Goal: Information Seeking & Learning: Learn about a topic

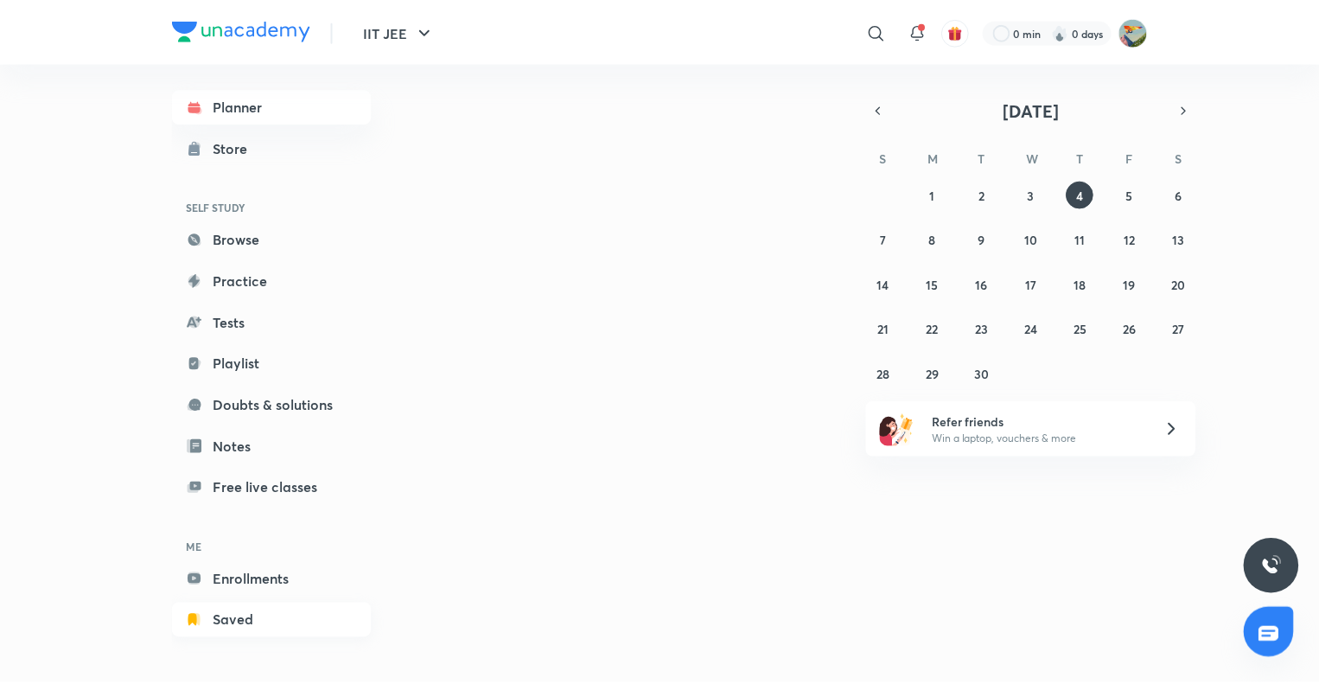
scroll to position [10, 0]
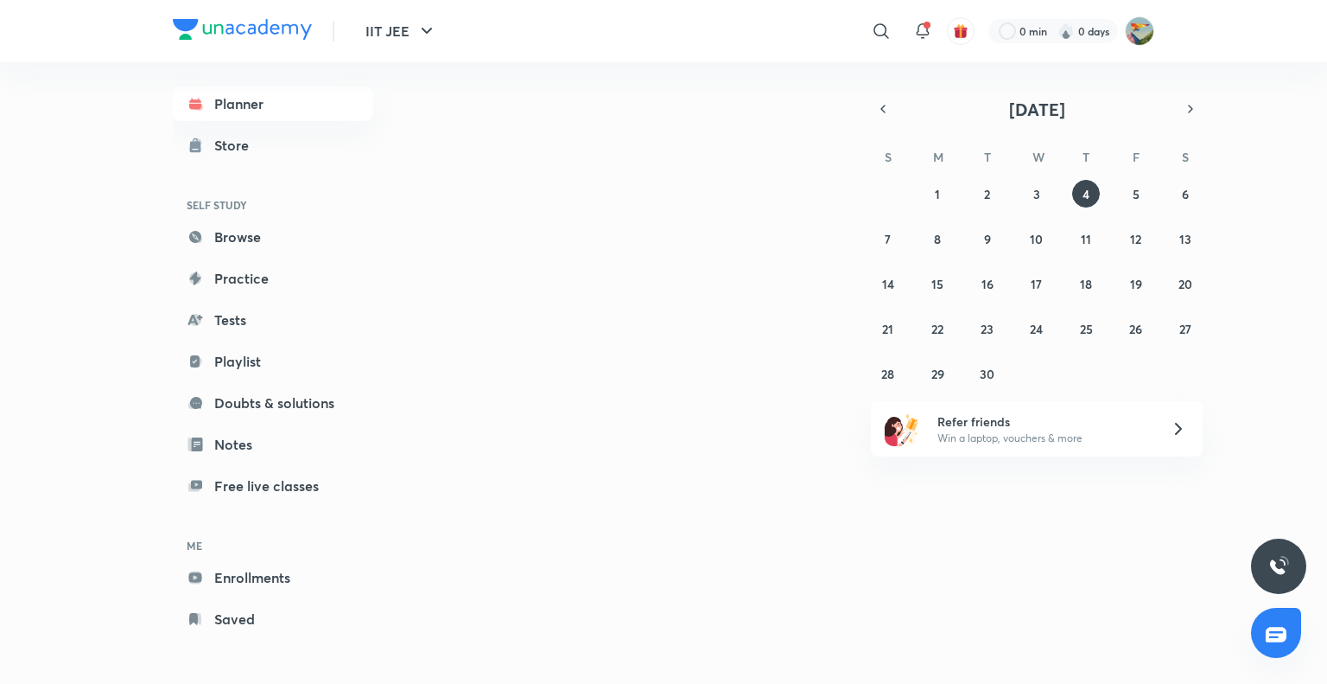
click at [265, 556] on h6 "ME" at bounding box center [273, 545] width 200 height 29
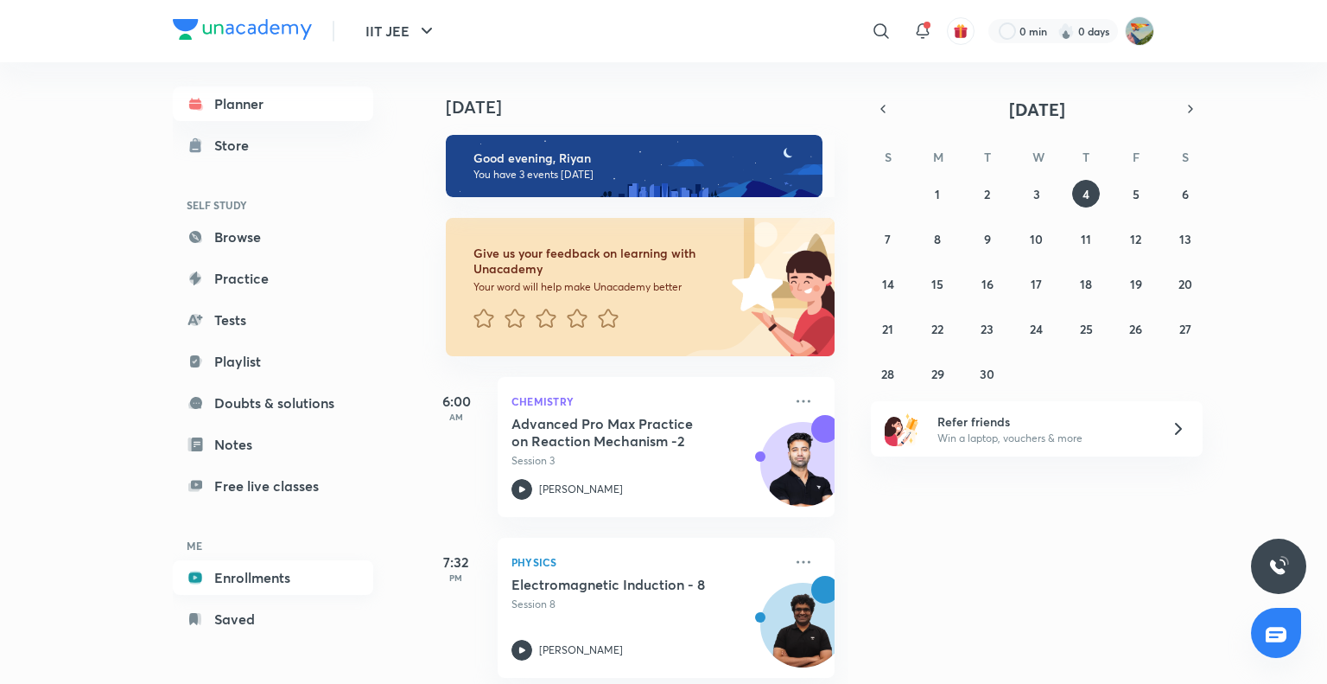
click at [277, 576] on link "Enrollments" at bounding box center [273, 577] width 200 height 35
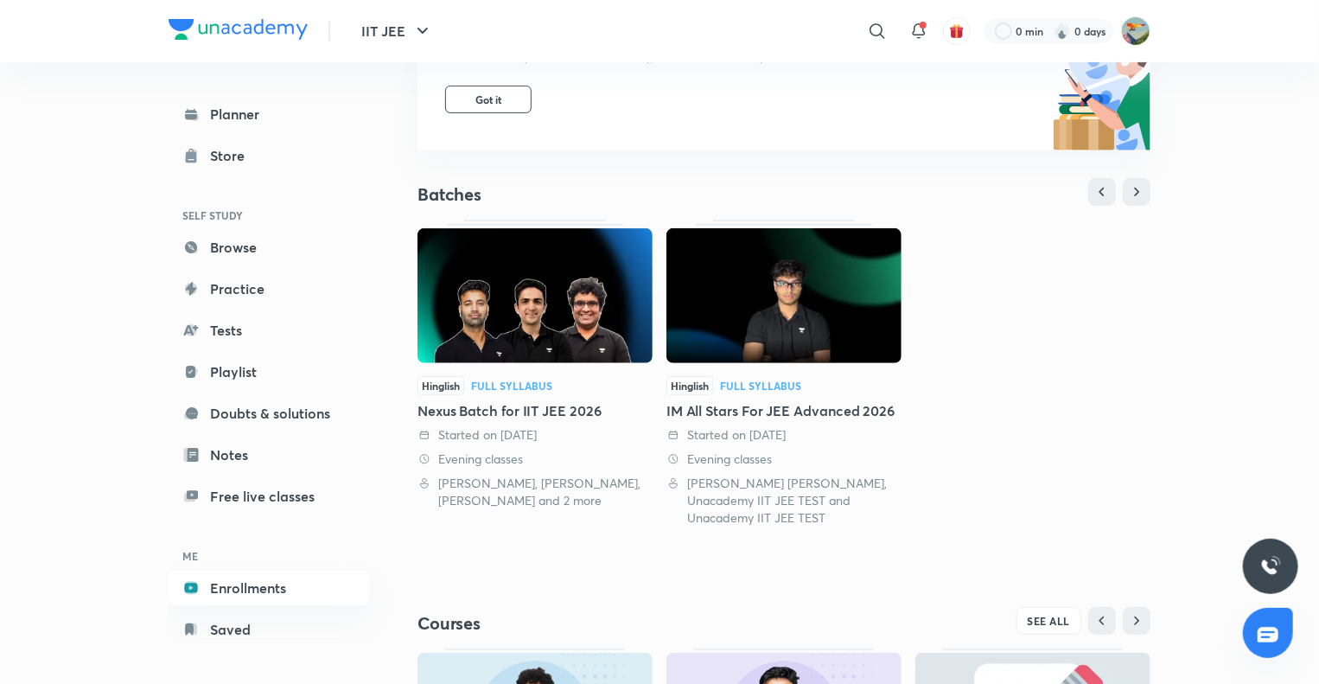
scroll to position [504, 0]
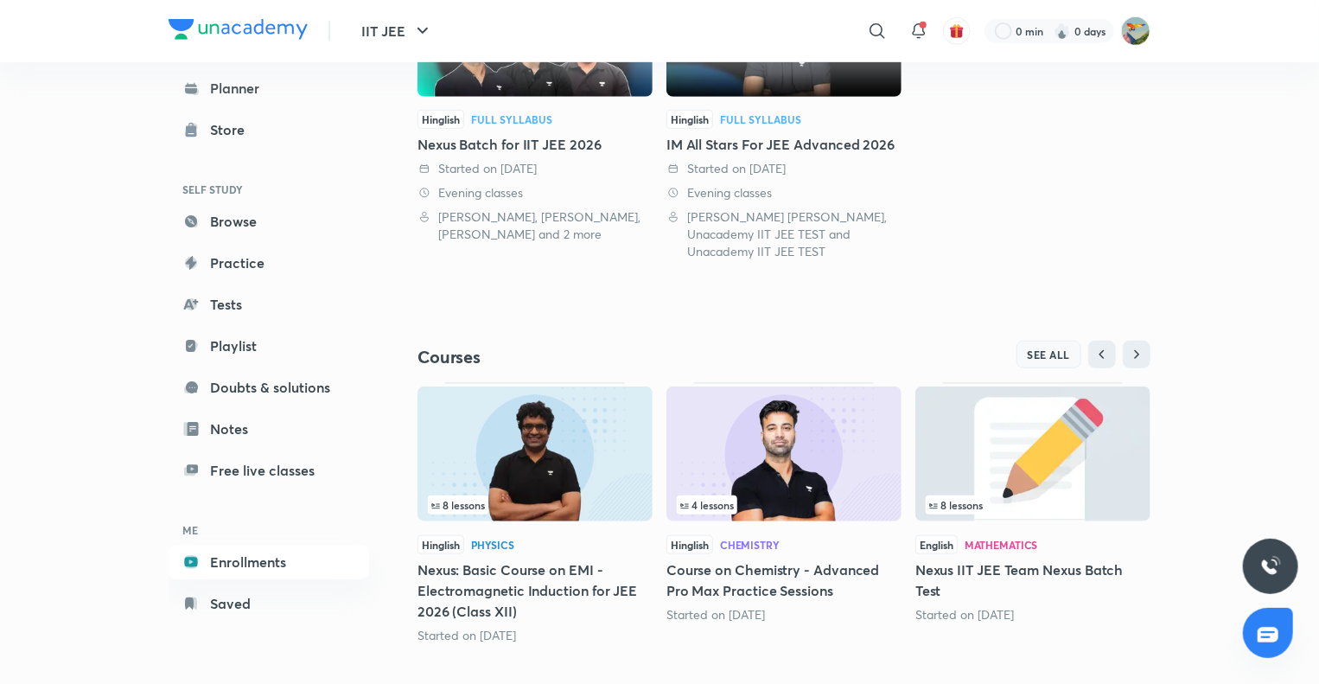
click at [1051, 348] on span "SEE ALL" at bounding box center [1049, 354] width 43 height 12
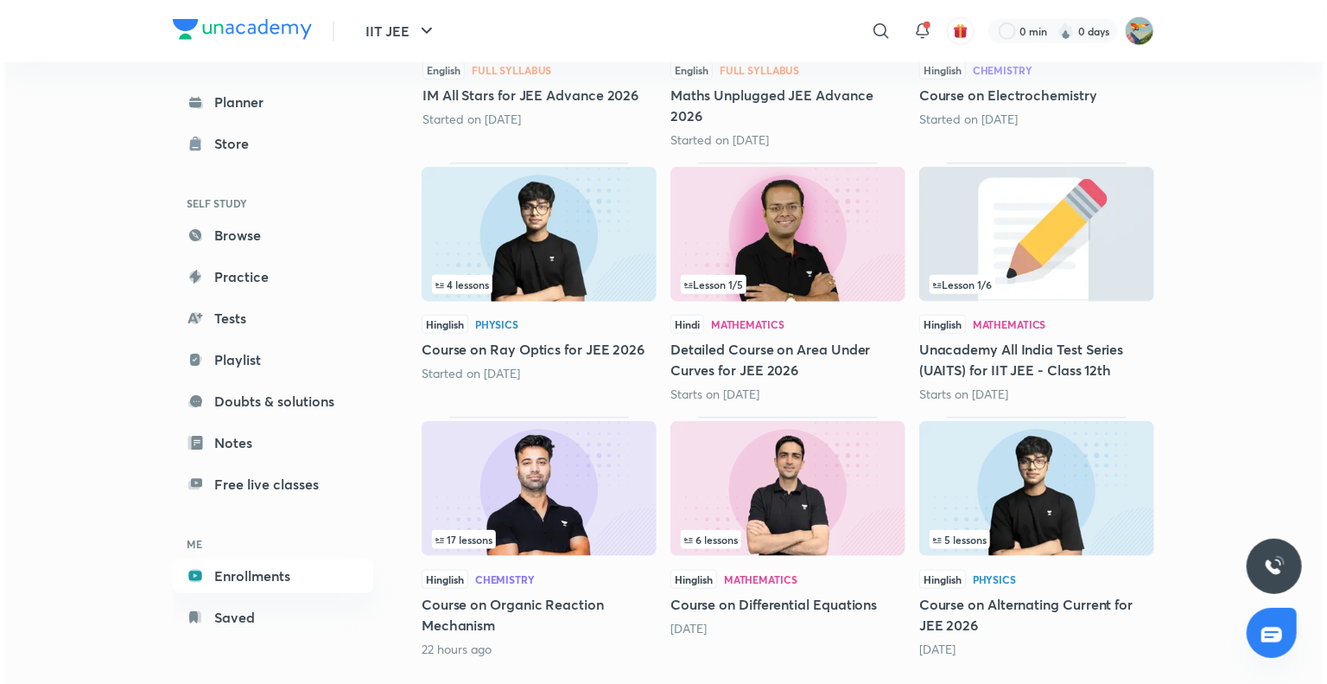
scroll to position [702, 0]
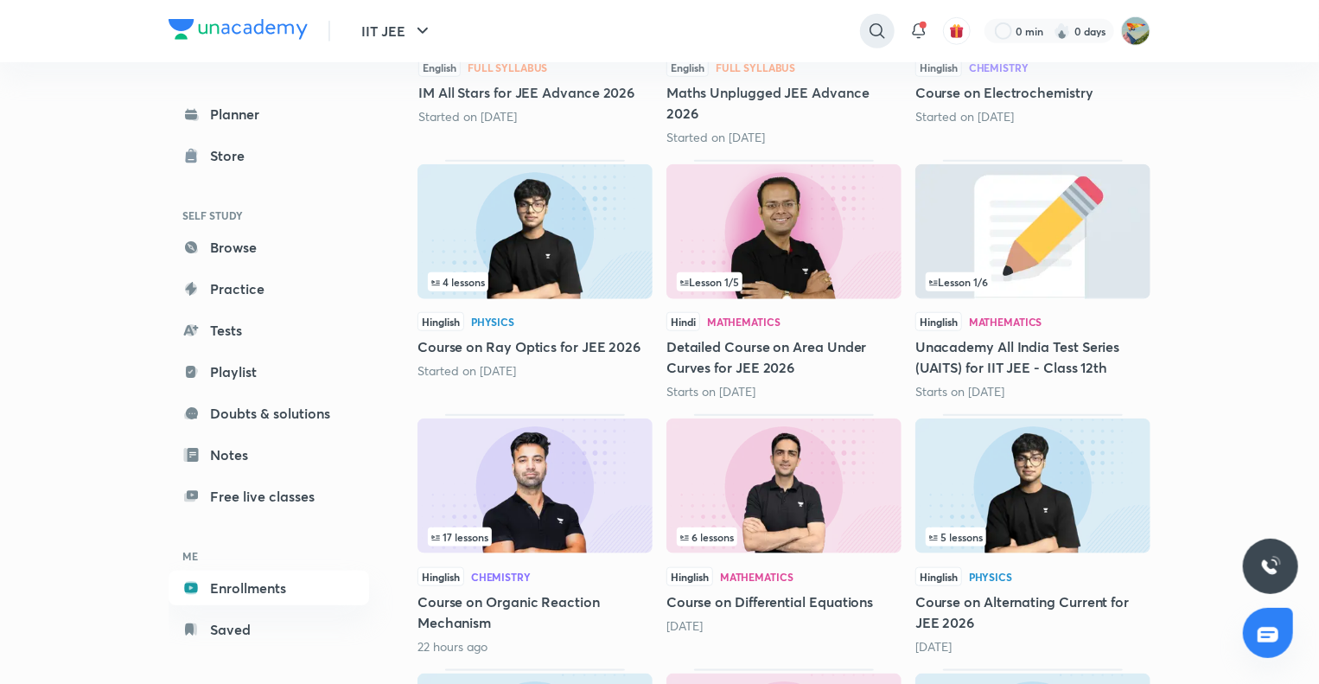
click at [877, 34] on icon at bounding box center [877, 31] width 21 height 21
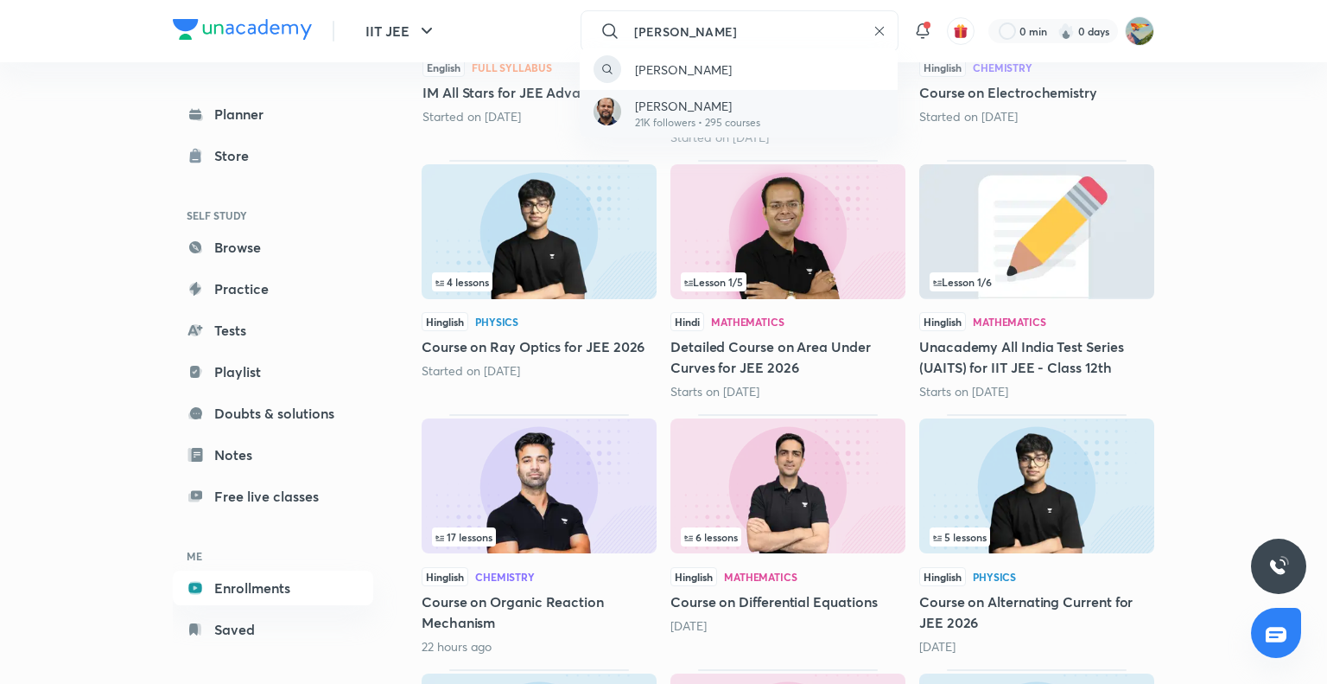
type input "[PERSON_NAME]"
click at [772, 104] on div "[PERSON_NAME] 21K followers • 295 courses" at bounding box center [739, 114] width 318 height 48
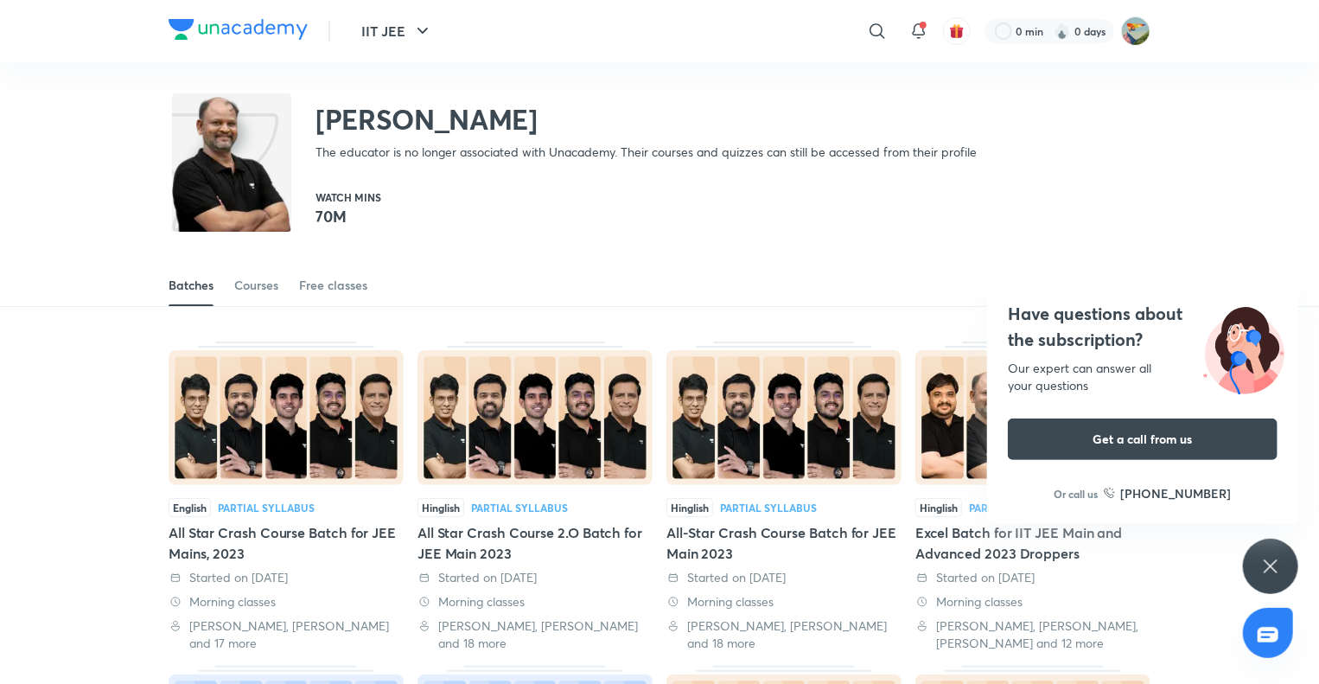
click at [220, 302] on div "Batches Courses Free classes" at bounding box center [660, 284] width 982 height 41
click at [254, 283] on div "Courses" at bounding box center [256, 285] width 44 height 17
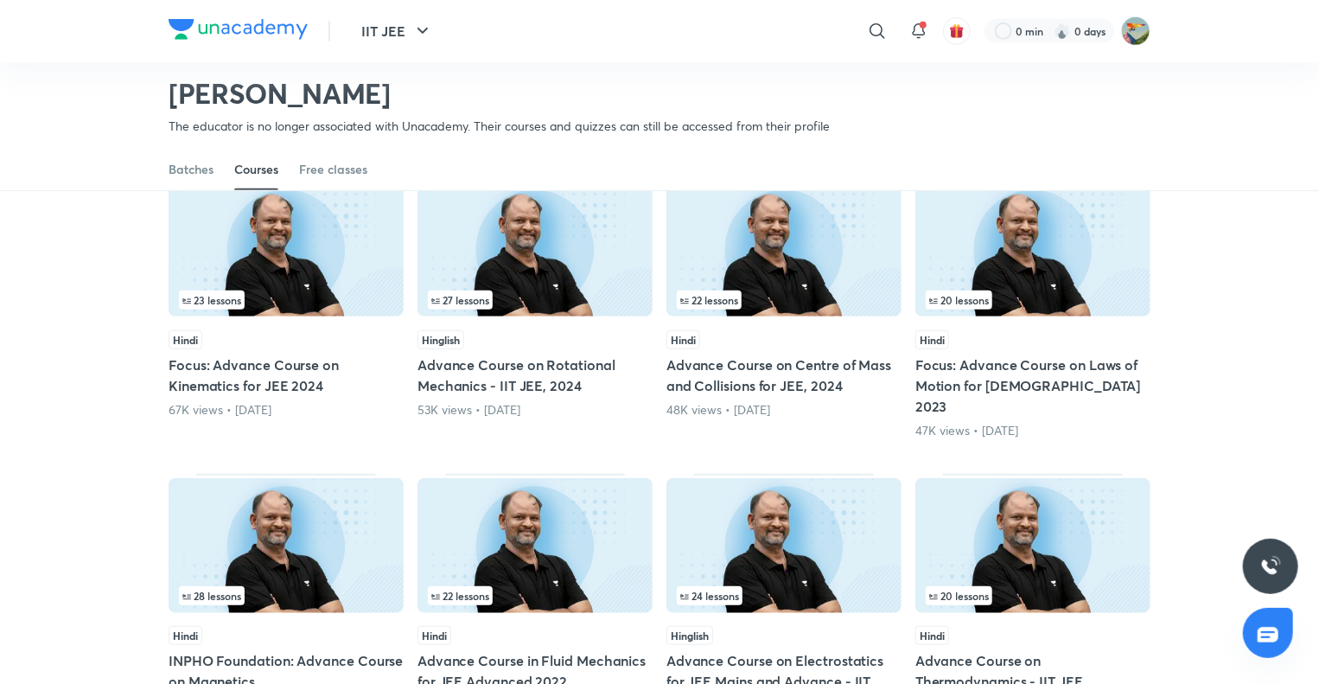
scroll to position [679, 0]
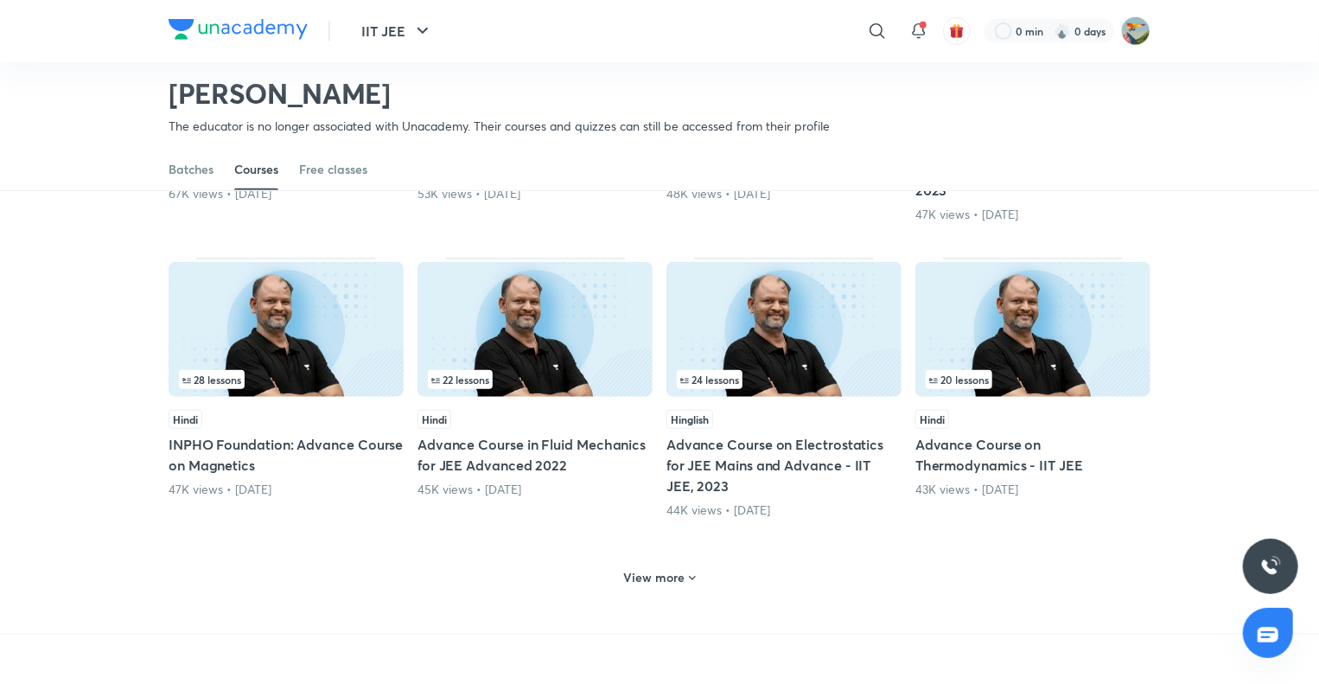
click at [677, 563] on div "View more" at bounding box center [660, 577] width 86 height 28
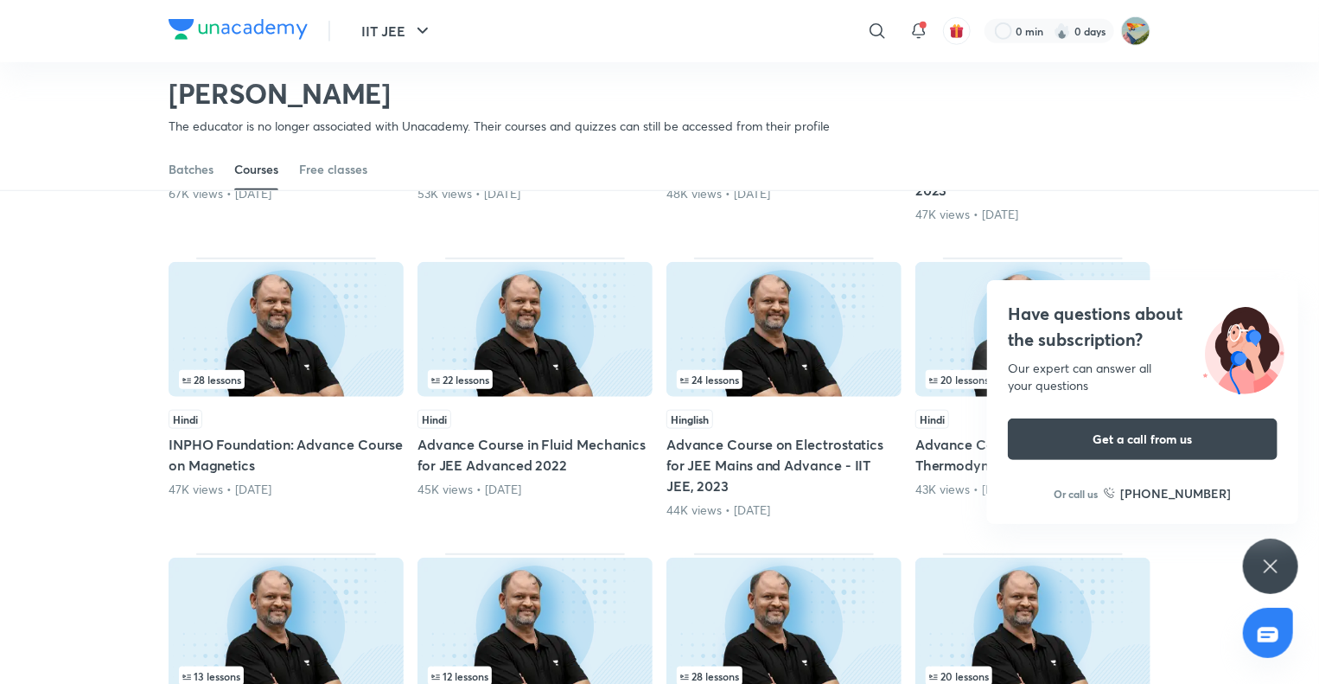
click at [1272, 564] on icon at bounding box center [1269, 565] width 13 height 13
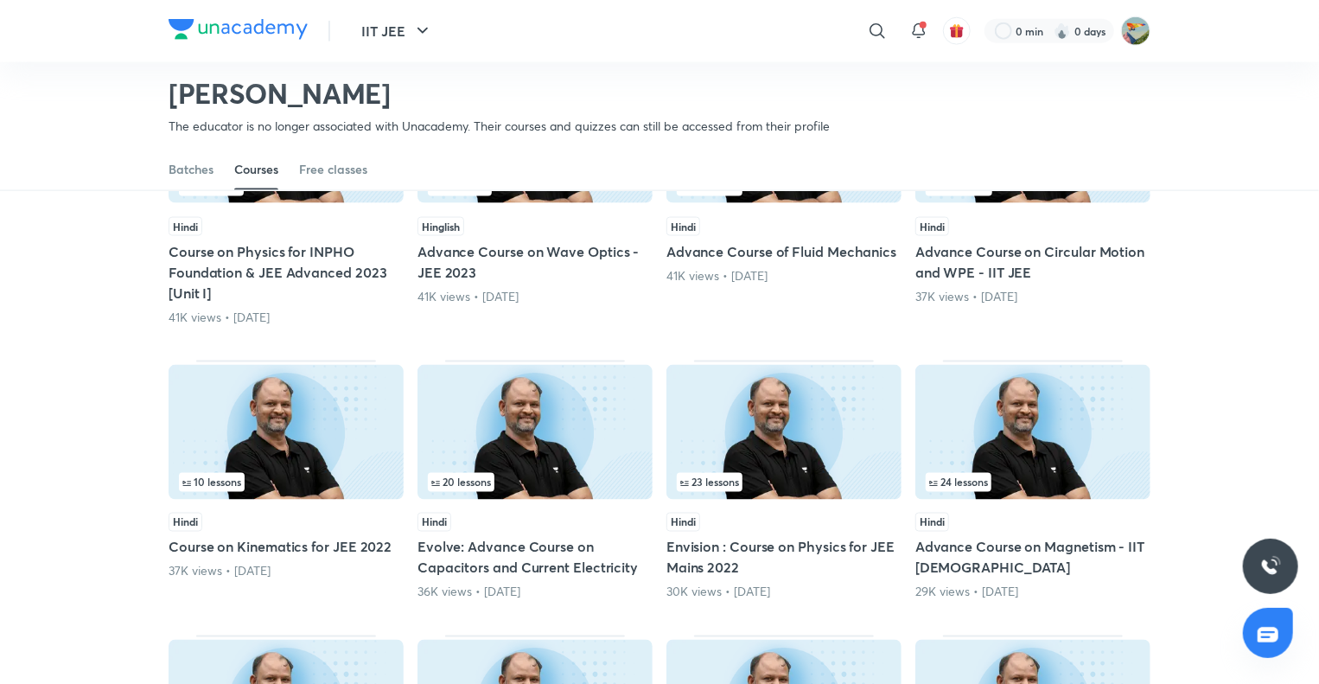
scroll to position [1198, 0]
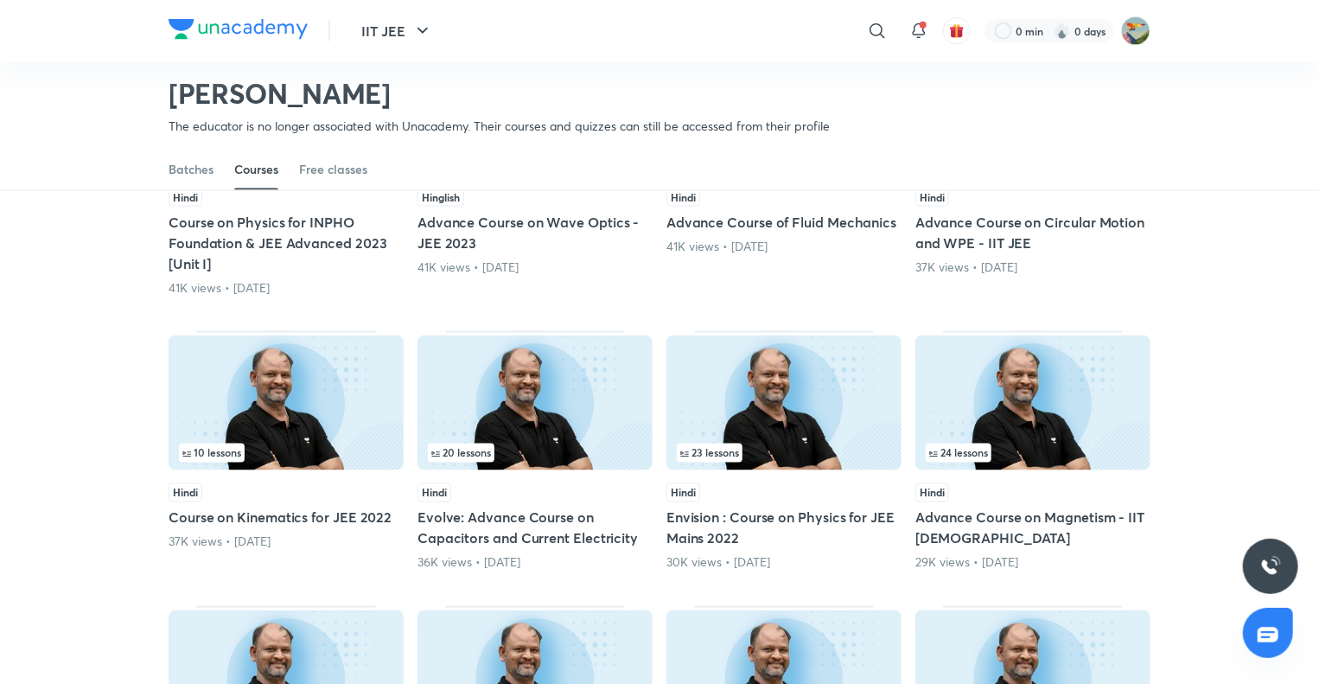
click at [771, 371] on img at bounding box center [783, 402] width 235 height 135
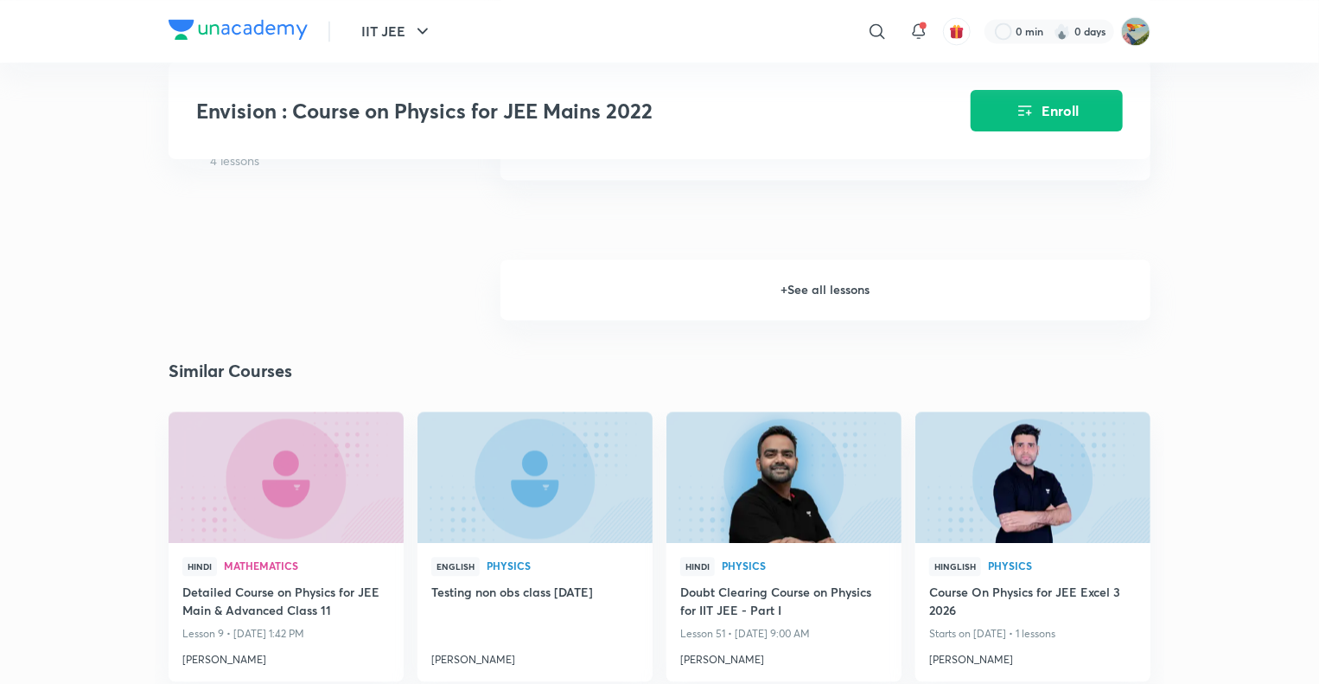
scroll to position [1728, 0]
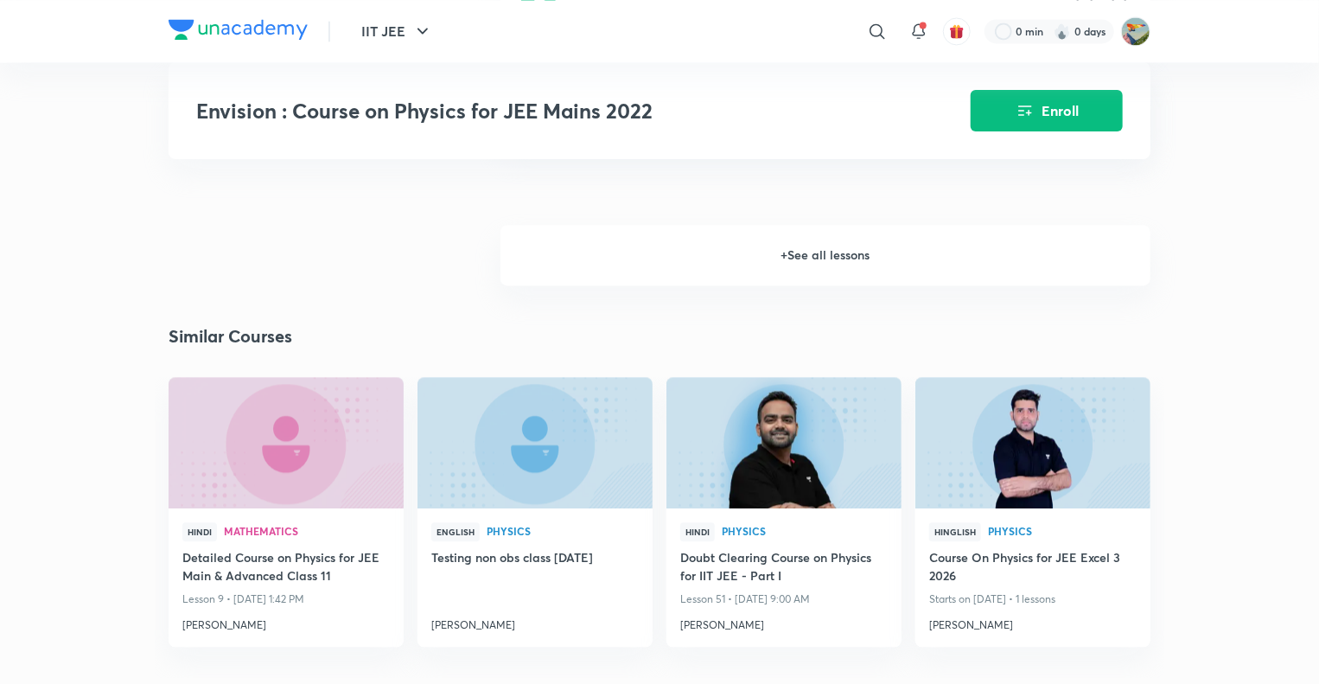
click at [805, 285] on h6 "+ See all lessons" at bounding box center [825, 255] width 650 height 60
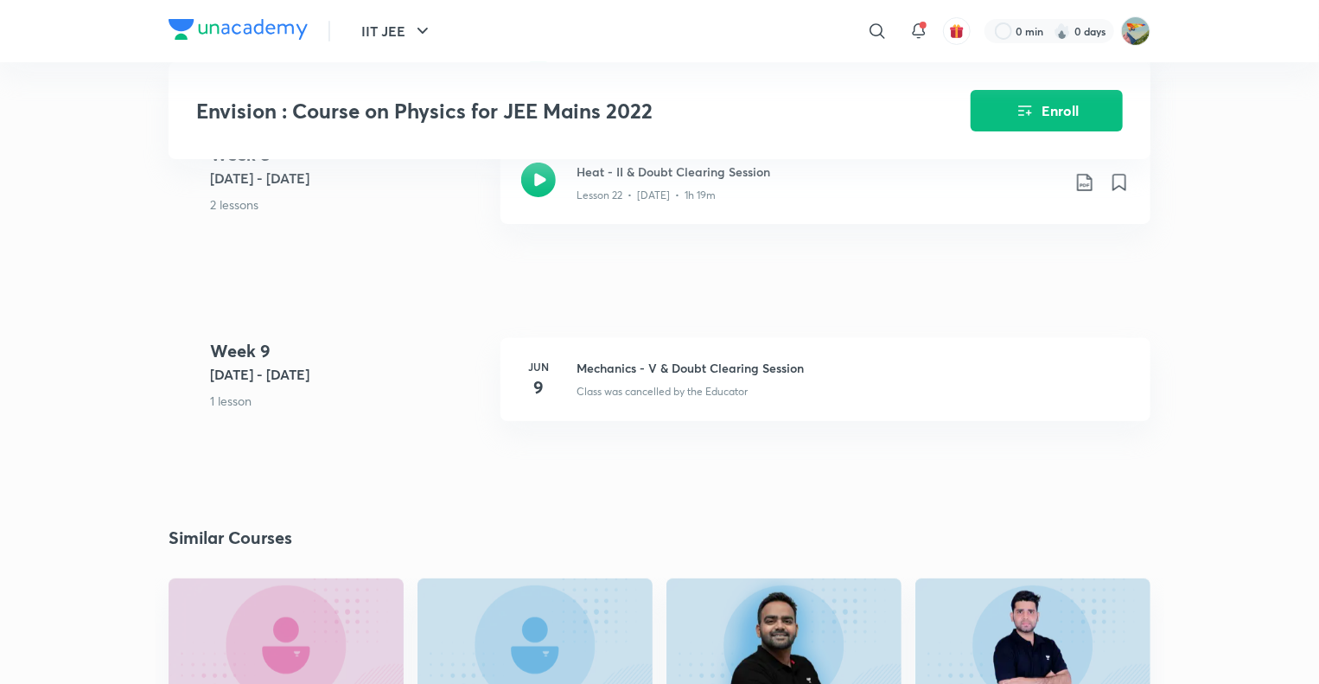
scroll to position [3630, 0]
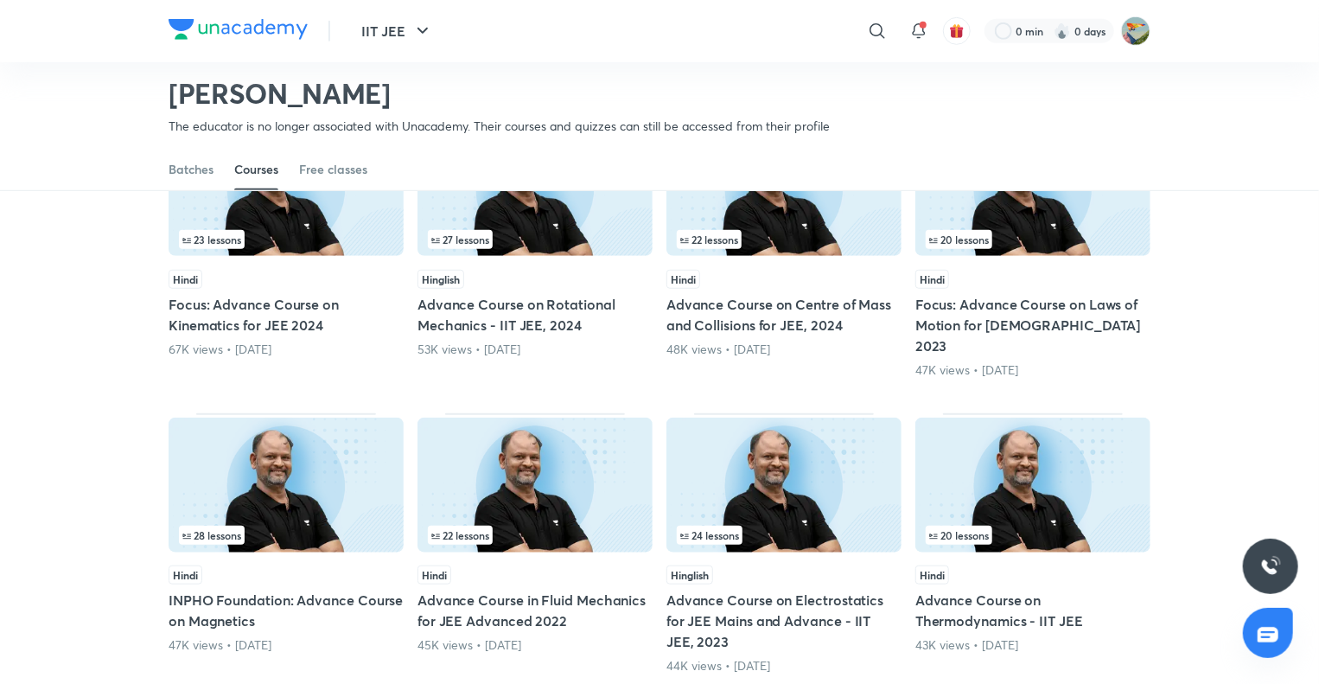
scroll to position [761, 0]
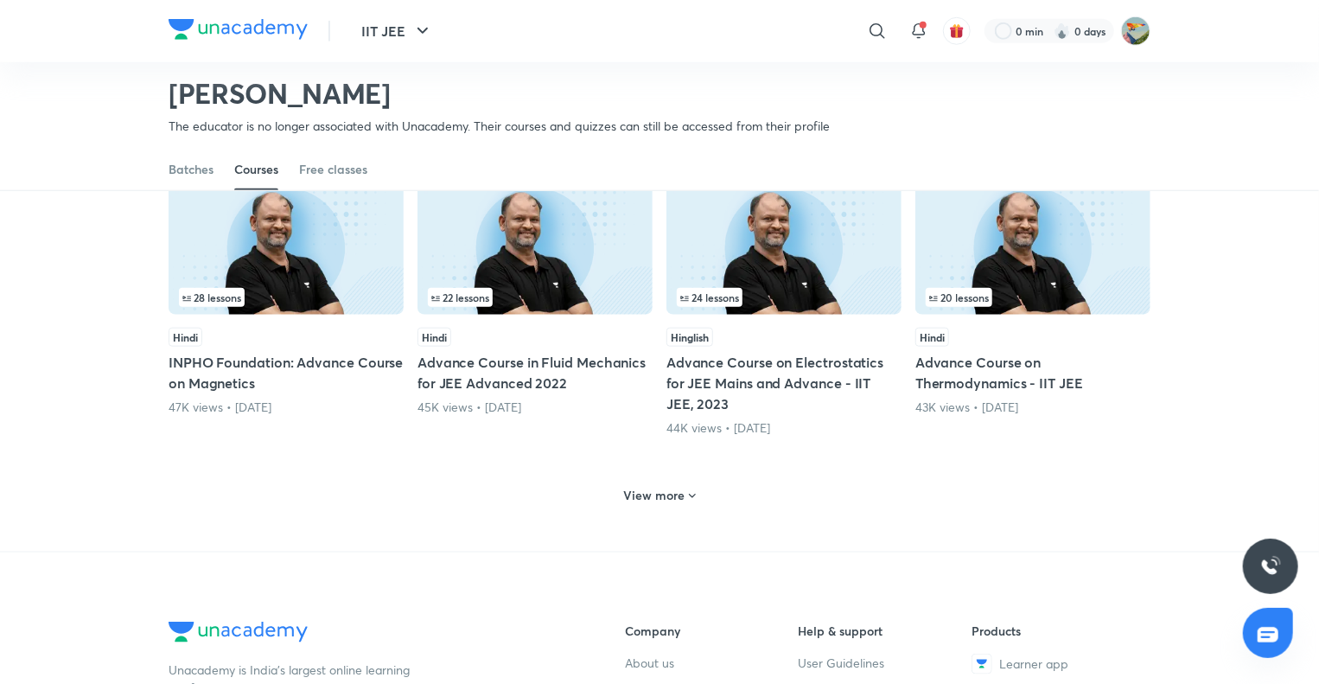
click at [597, 484] on div "View more" at bounding box center [660, 493] width 982 height 45
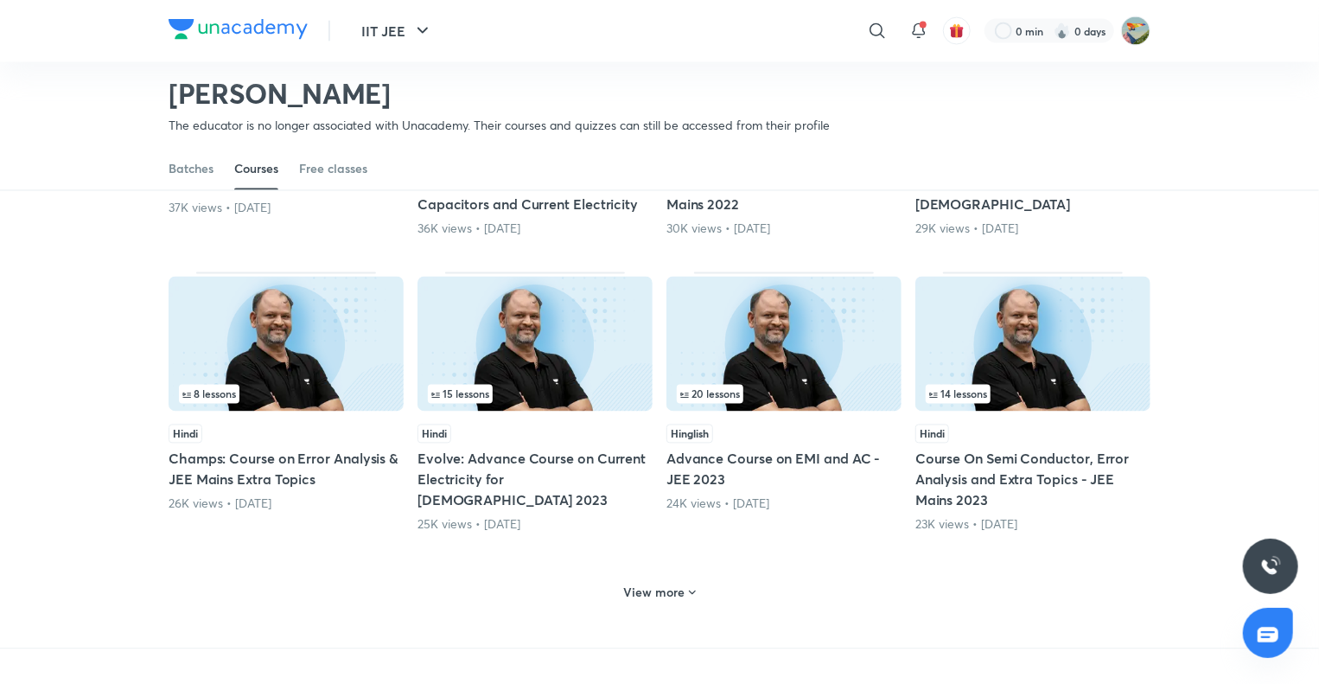
scroll to position [1539, 0]
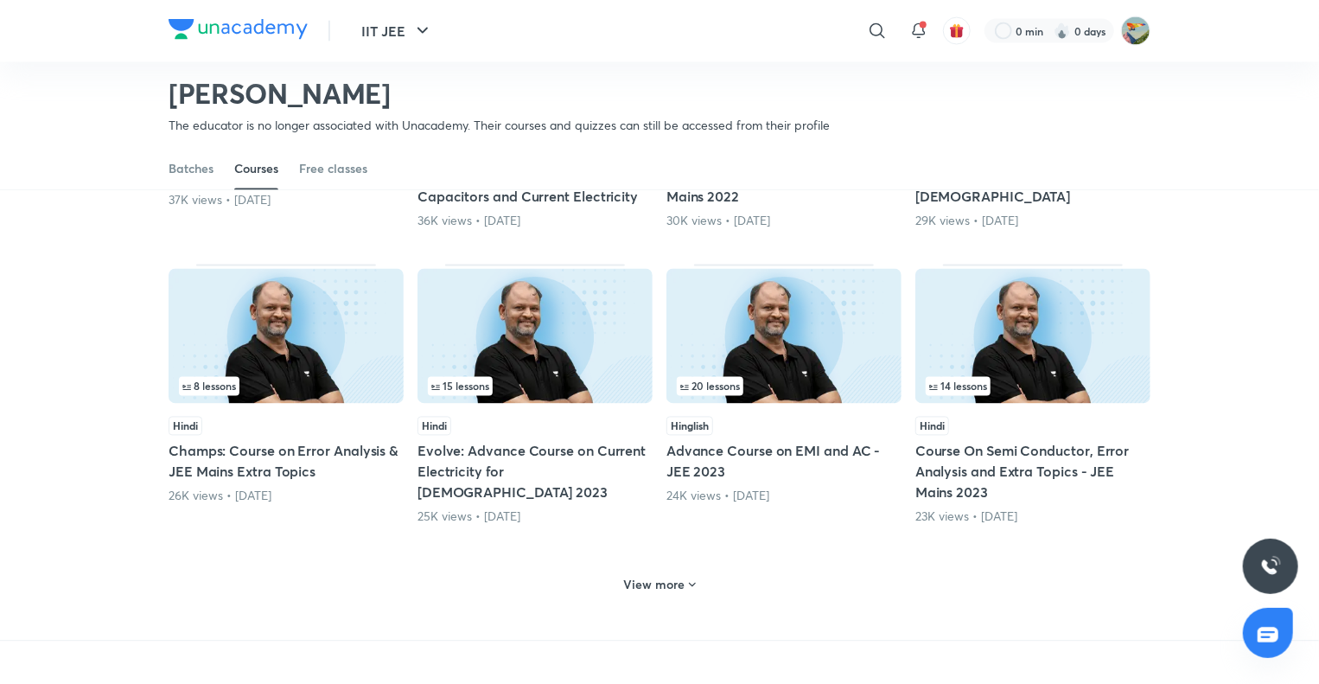
click at [660, 570] on div "View more" at bounding box center [660, 584] width 86 height 28
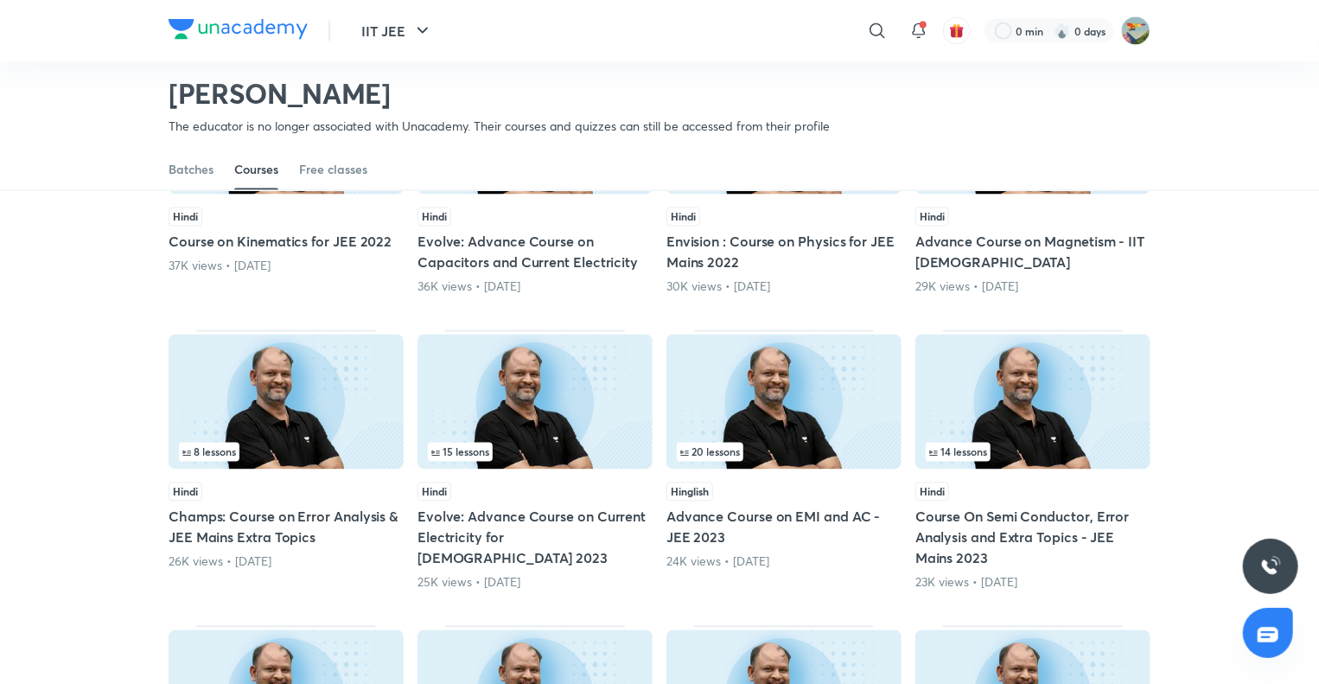
scroll to position [1498, 0]
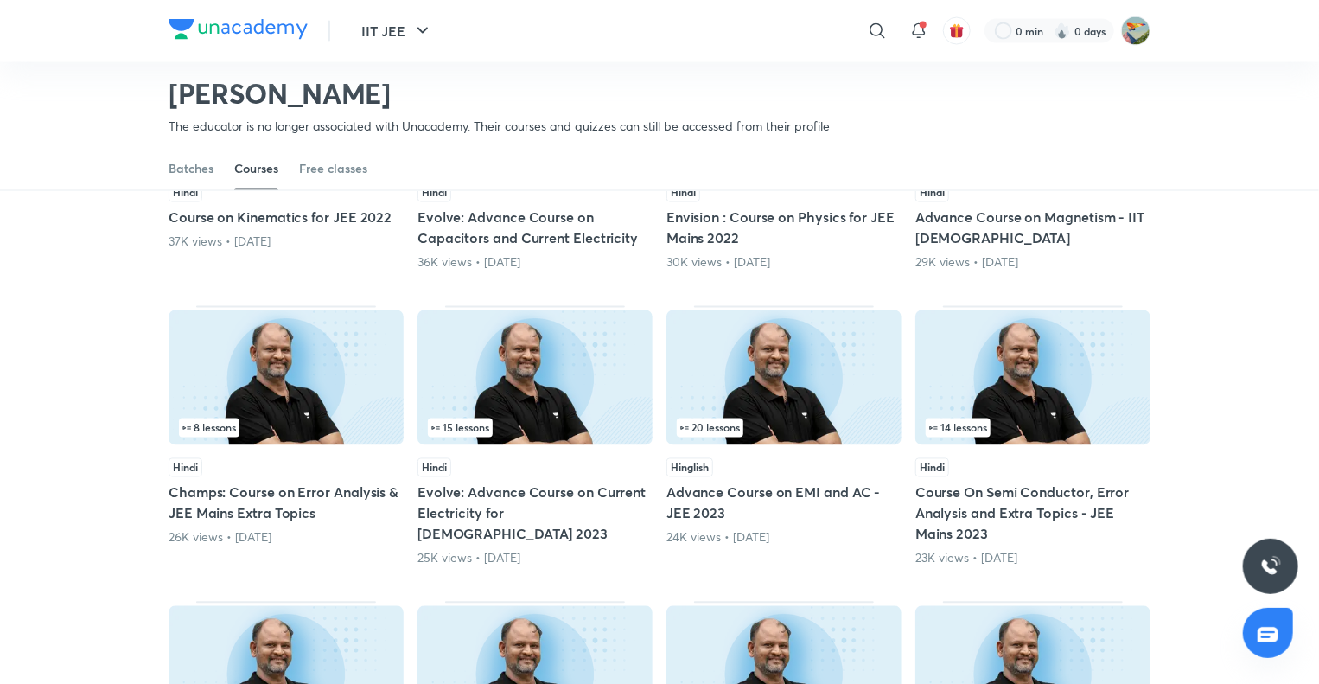
drag, startPoint x: 998, startPoint y: 315, endPoint x: 1231, endPoint y: 231, distance: 247.4
click at [1231, 231] on div "Popular Latest 24 lessons Hindi Excel Course on Geometrical & Wave Optics for J…" at bounding box center [659, 103] width 1319 height 2692
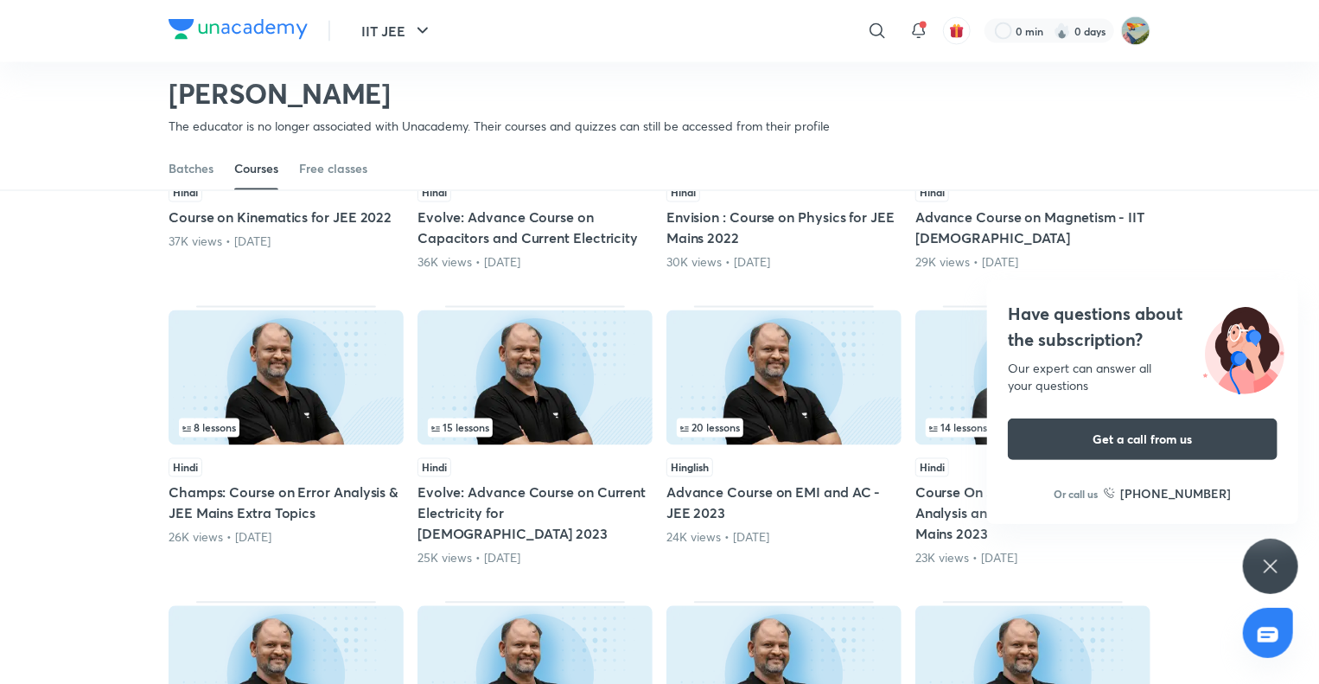
drag, startPoint x: 971, startPoint y: 506, endPoint x: 1176, endPoint y: 538, distance: 208.3
click at [1176, 538] on div "Popular Latest 24 lessons Hindi Excel Course on Geometrical & Wave Optics for J…" at bounding box center [659, 103] width 1319 height 2692
click at [1271, 563] on icon at bounding box center [1270, 566] width 21 height 21
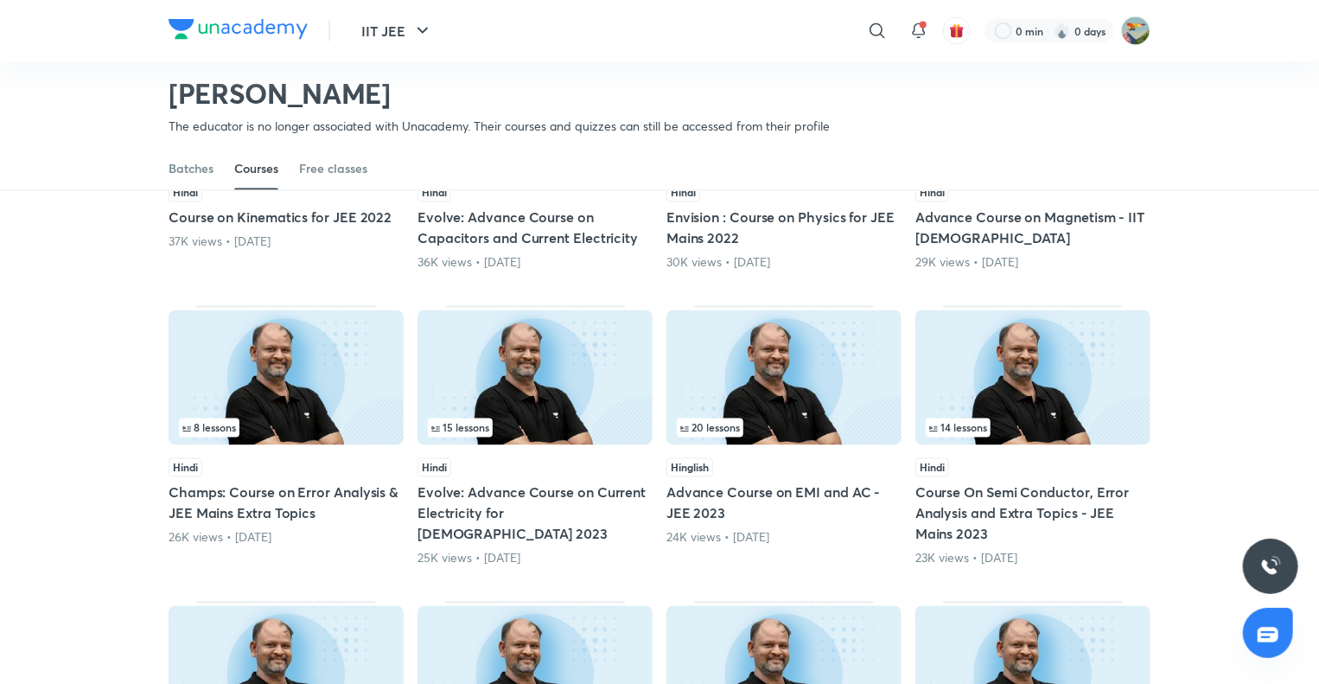
click at [992, 487] on h5 "Course On Semi Conductor, Error Analysis and Extra Topics - JEE Mains 2023" at bounding box center [1032, 513] width 235 height 62
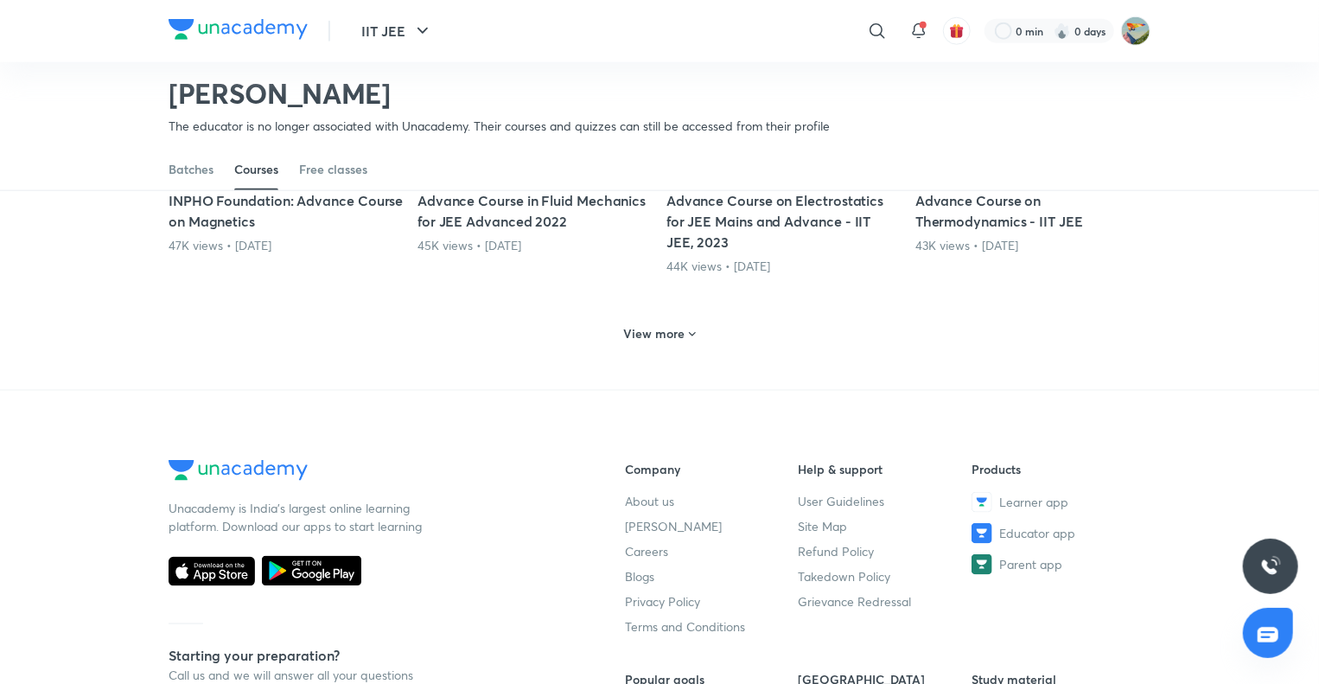
click at [623, 322] on div "View more" at bounding box center [660, 334] width 86 height 28
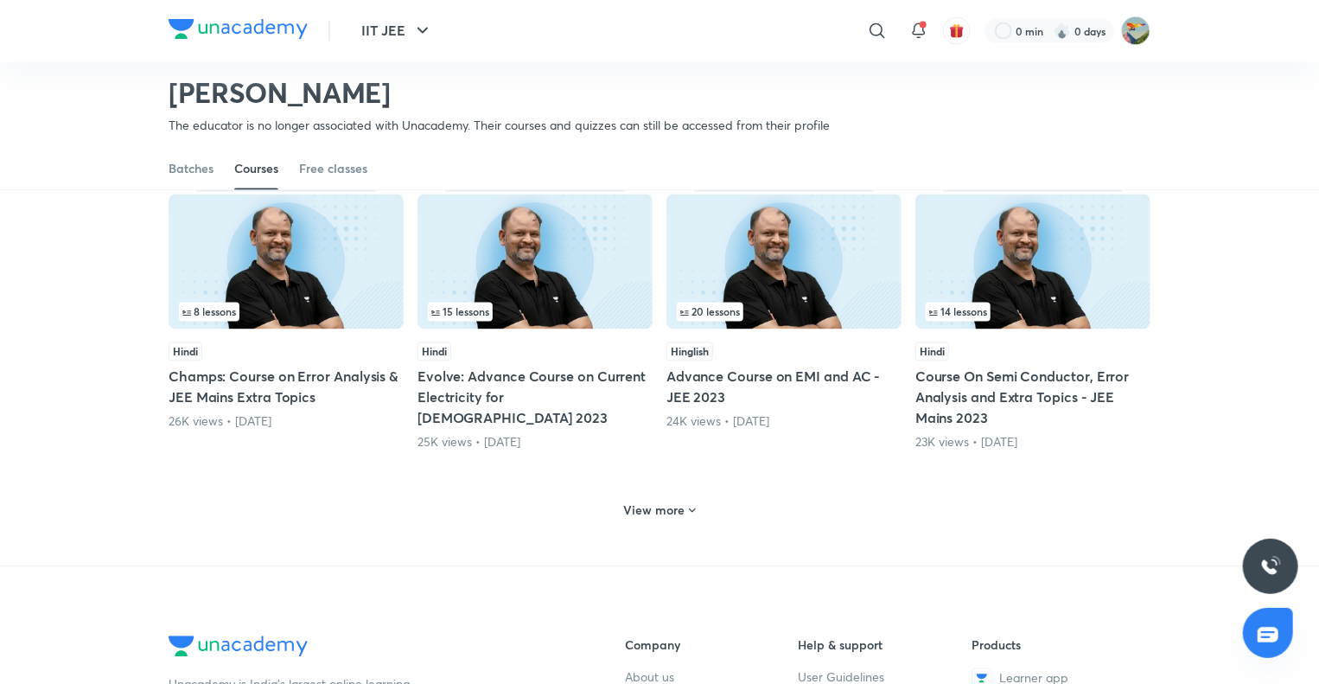
scroll to position [1614, 0]
click at [678, 499] on div "View more" at bounding box center [660, 509] width 86 height 28
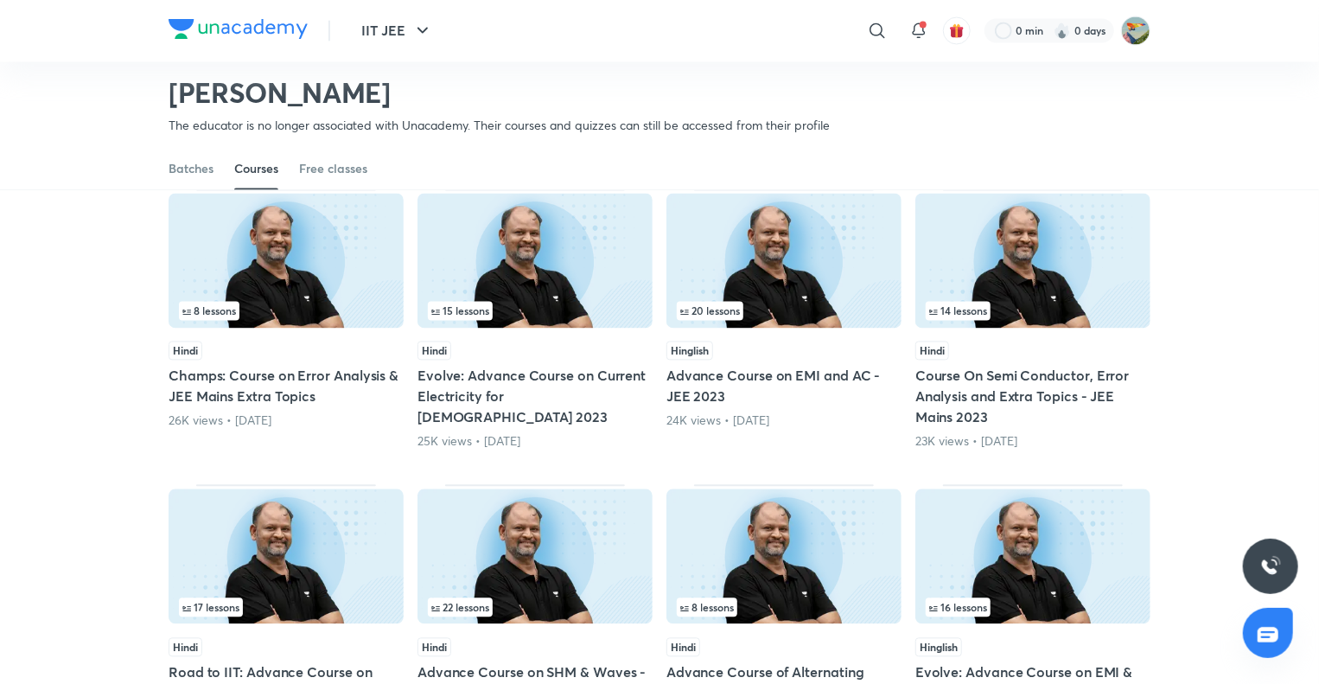
click at [349, 297] on img at bounding box center [286, 261] width 235 height 135
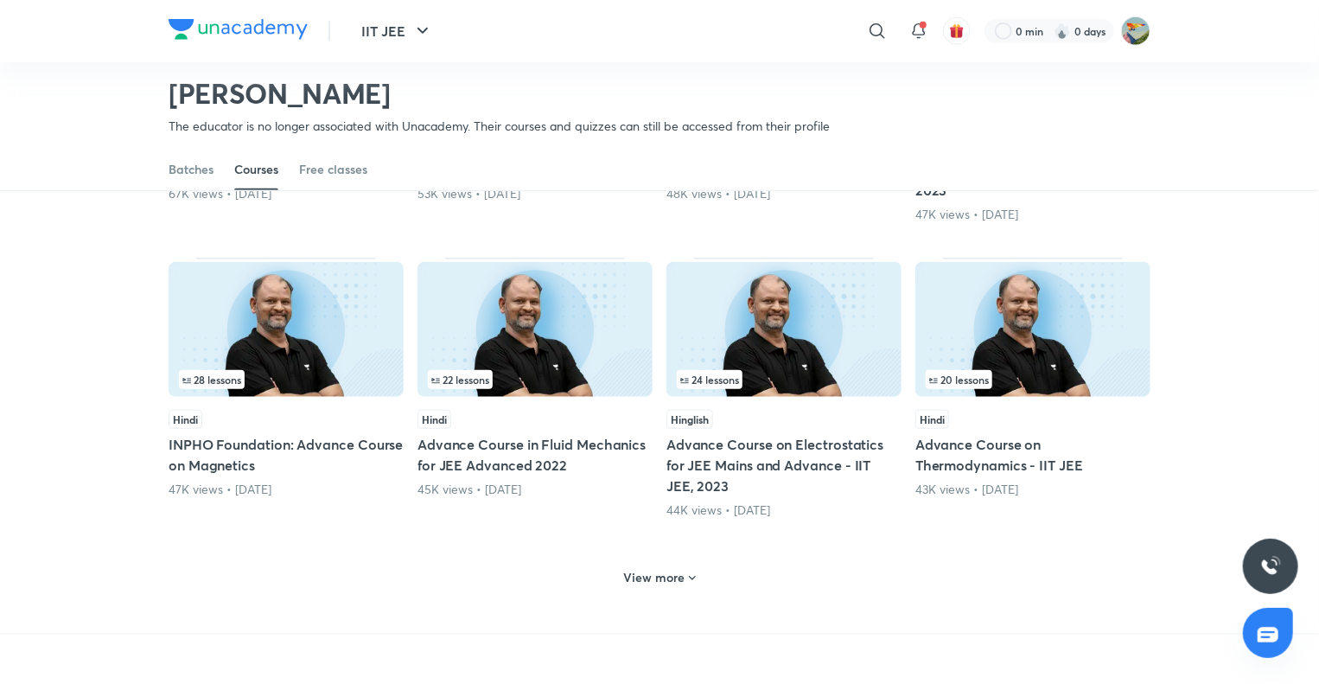
click at [659, 569] on h6 "View more" at bounding box center [654, 577] width 61 height 17
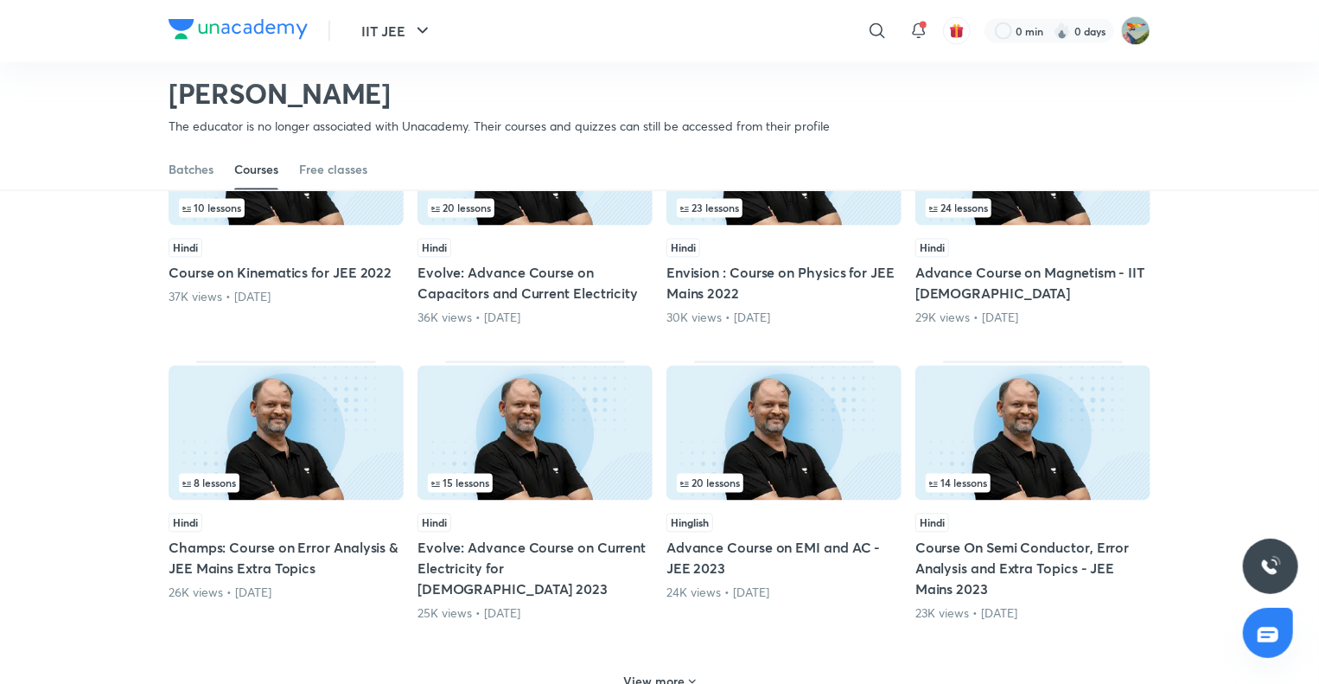
click at [668, 667] on div "View more" at bounding box center [660, 681] width 86 height 28
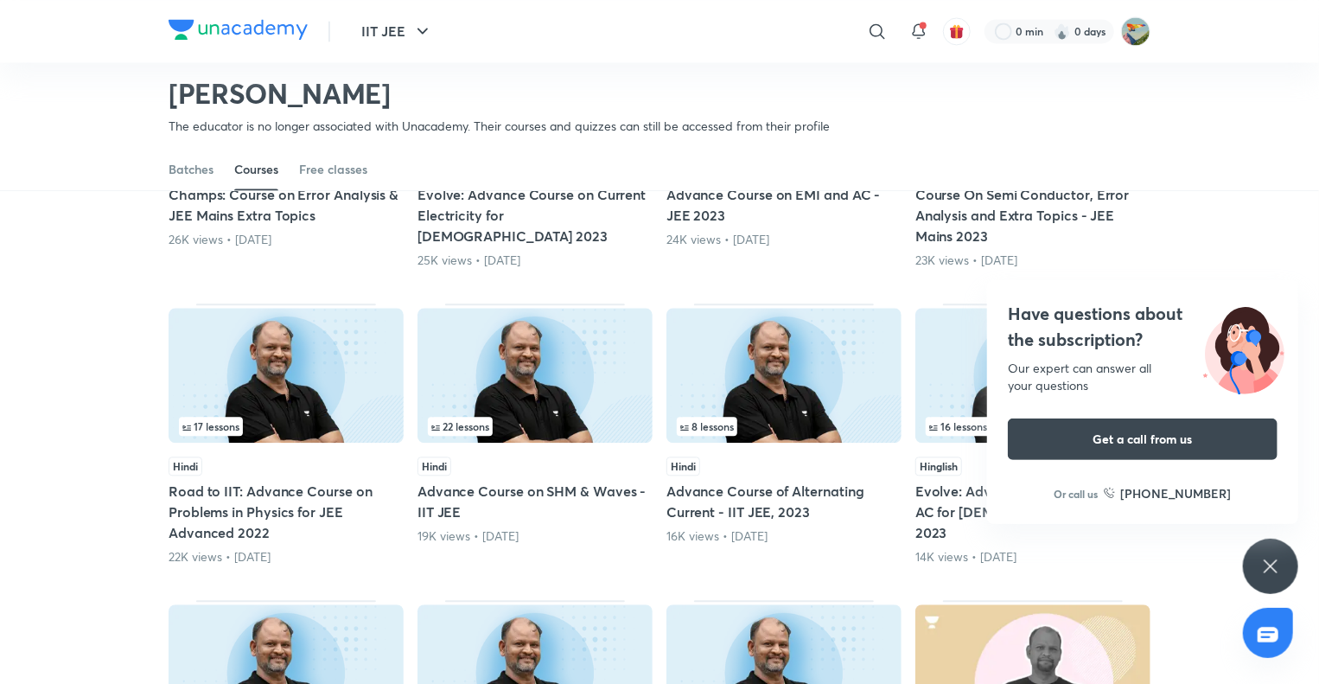
scroll to position [1788, 0]
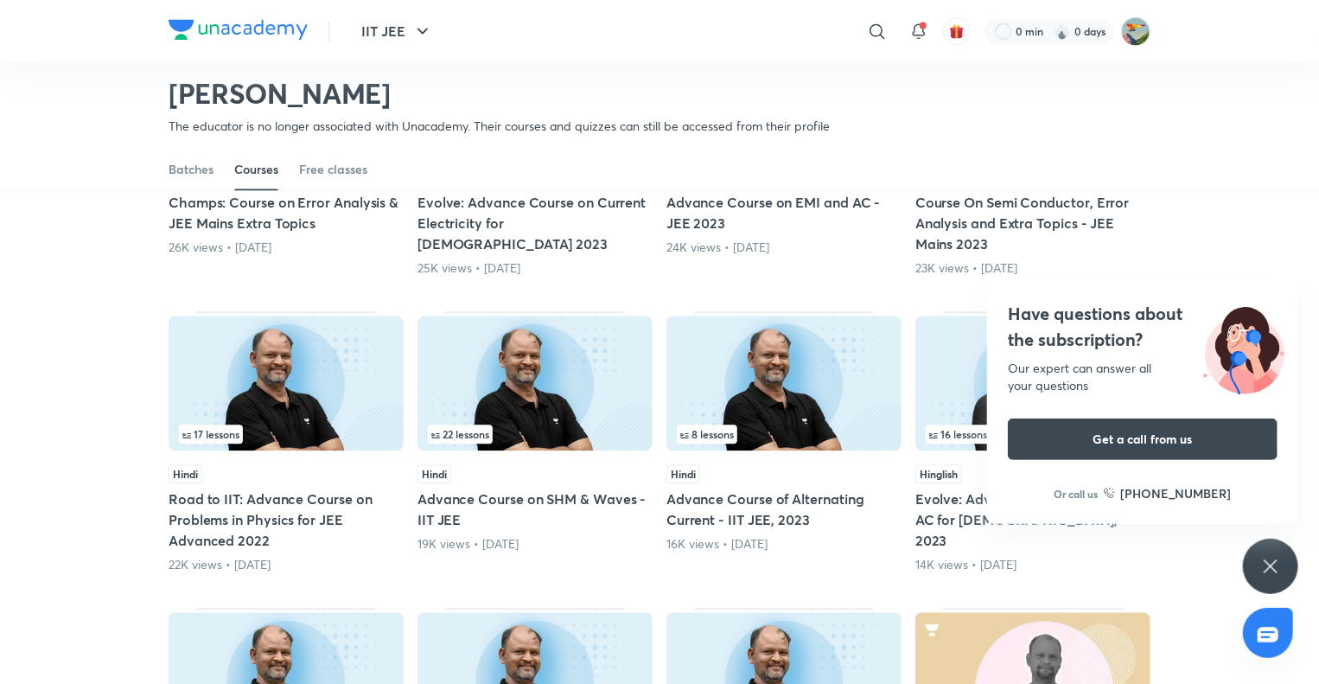
click at [1275, 560] on icon at bounding box center [1270, 566] width 21 height 21
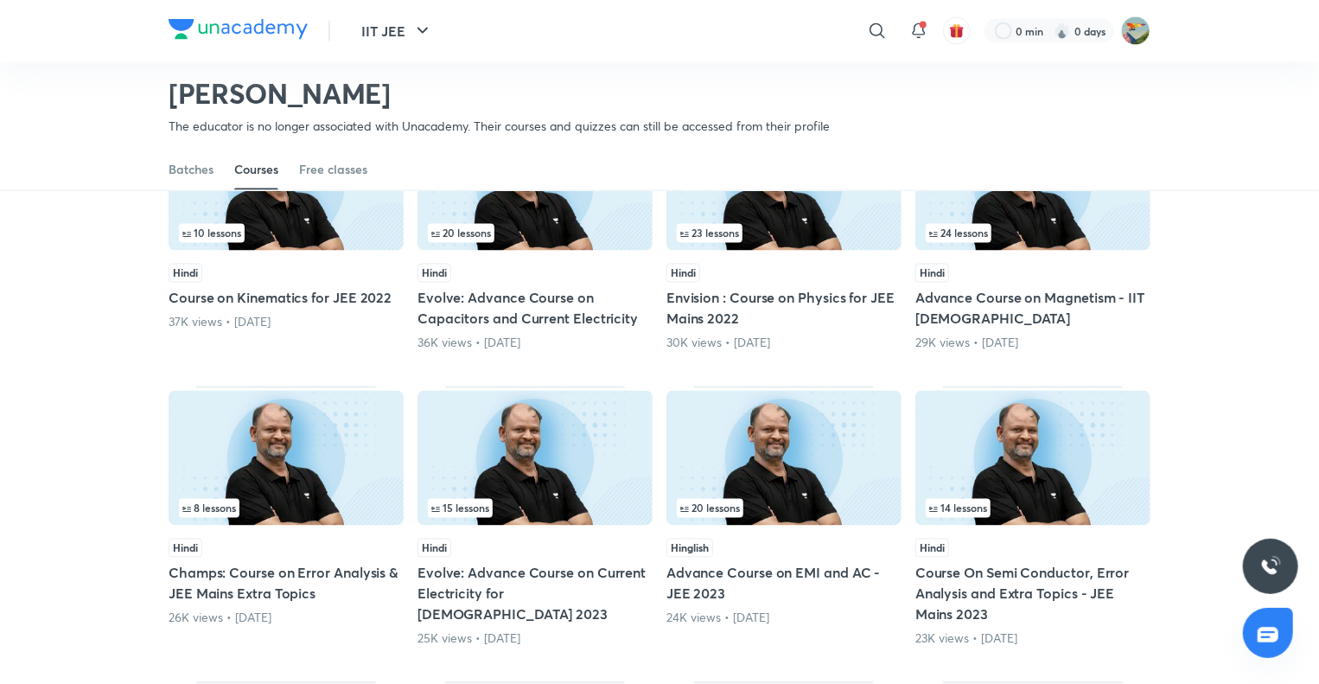
scroll to position [1442, 0]
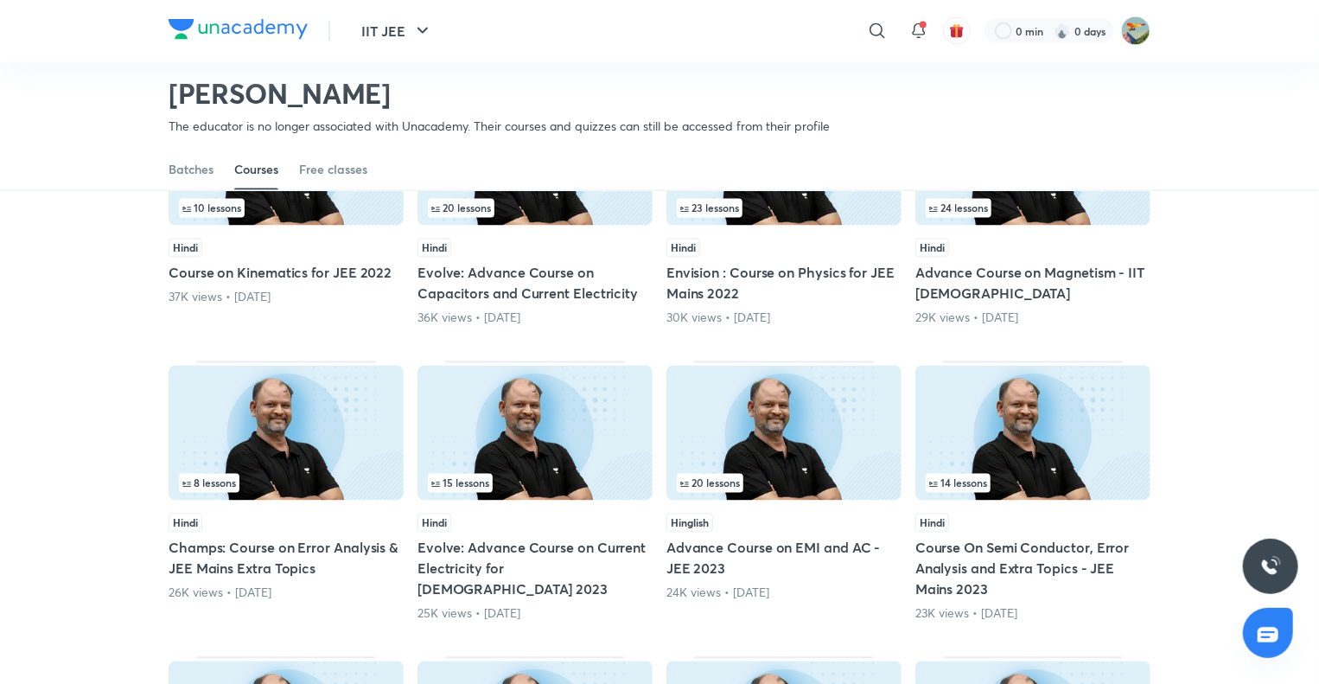
click at [1010, 420] on img at bounding box center [1032, 433] width 235 height 135
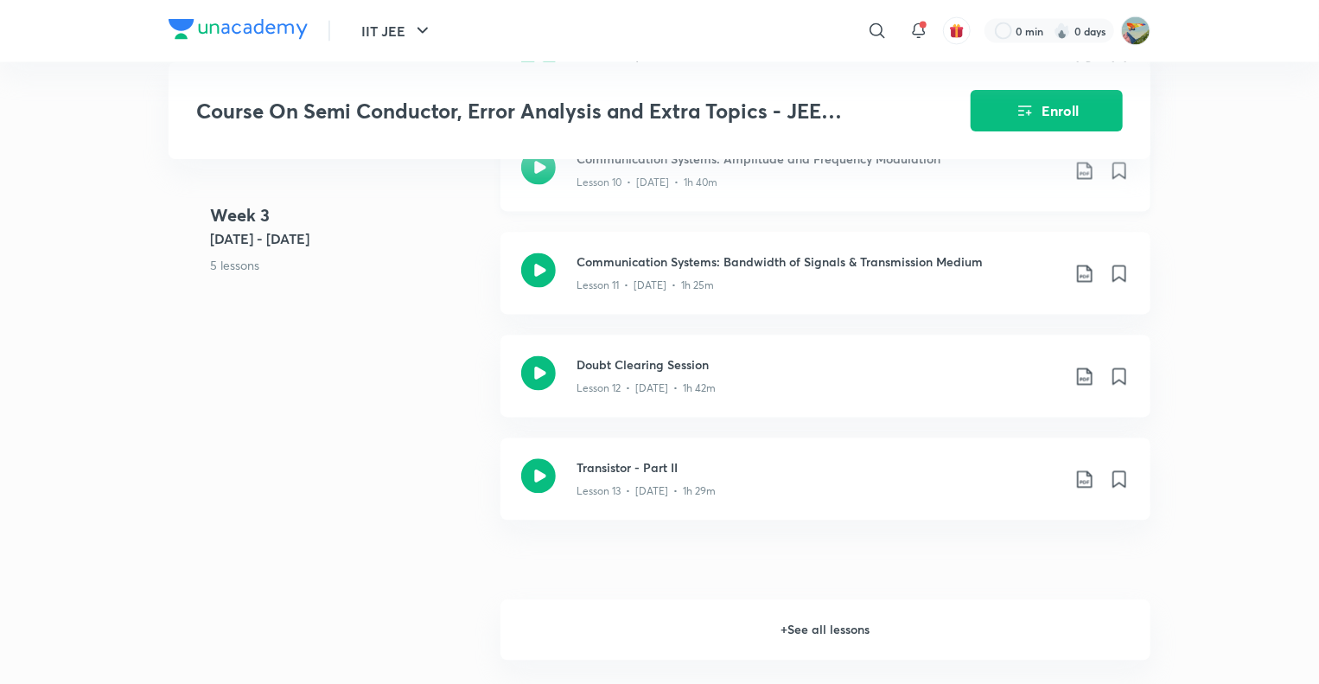
scroll to position [1815, 0]
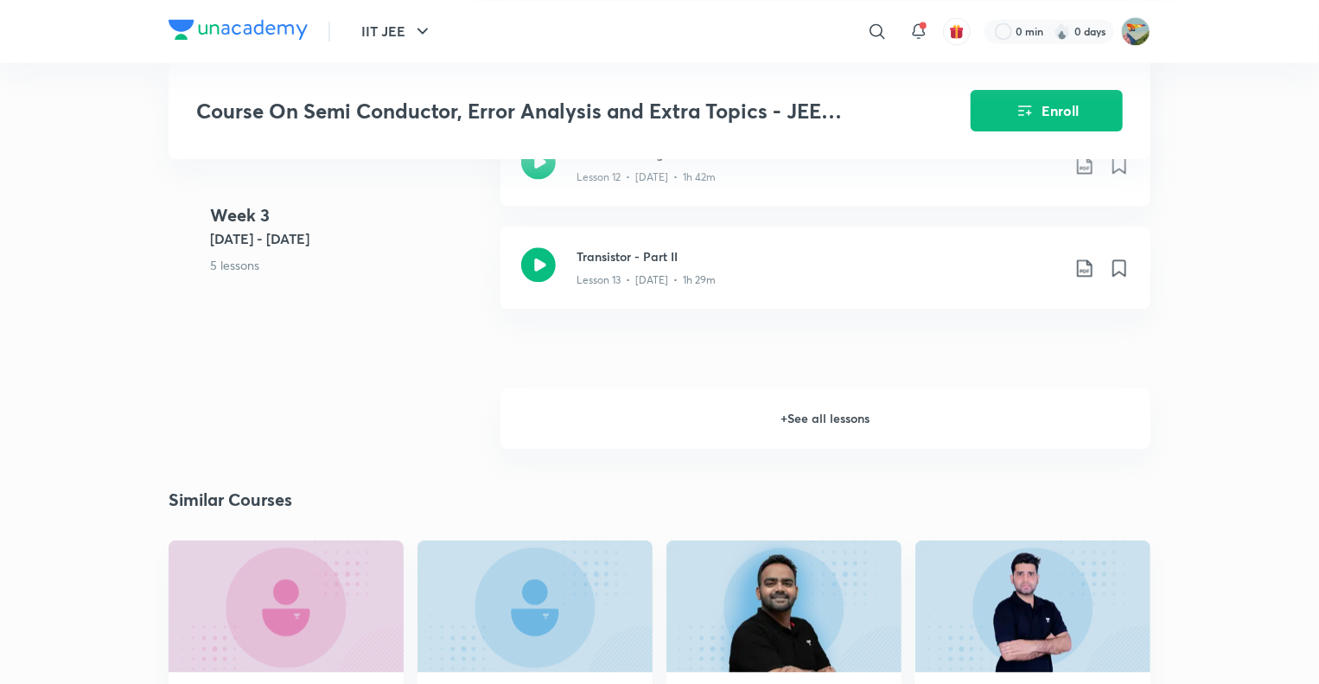
click at [772, 409] on h6 "+ See all lessons" at bounding box center [825, 418] width 650 height 60
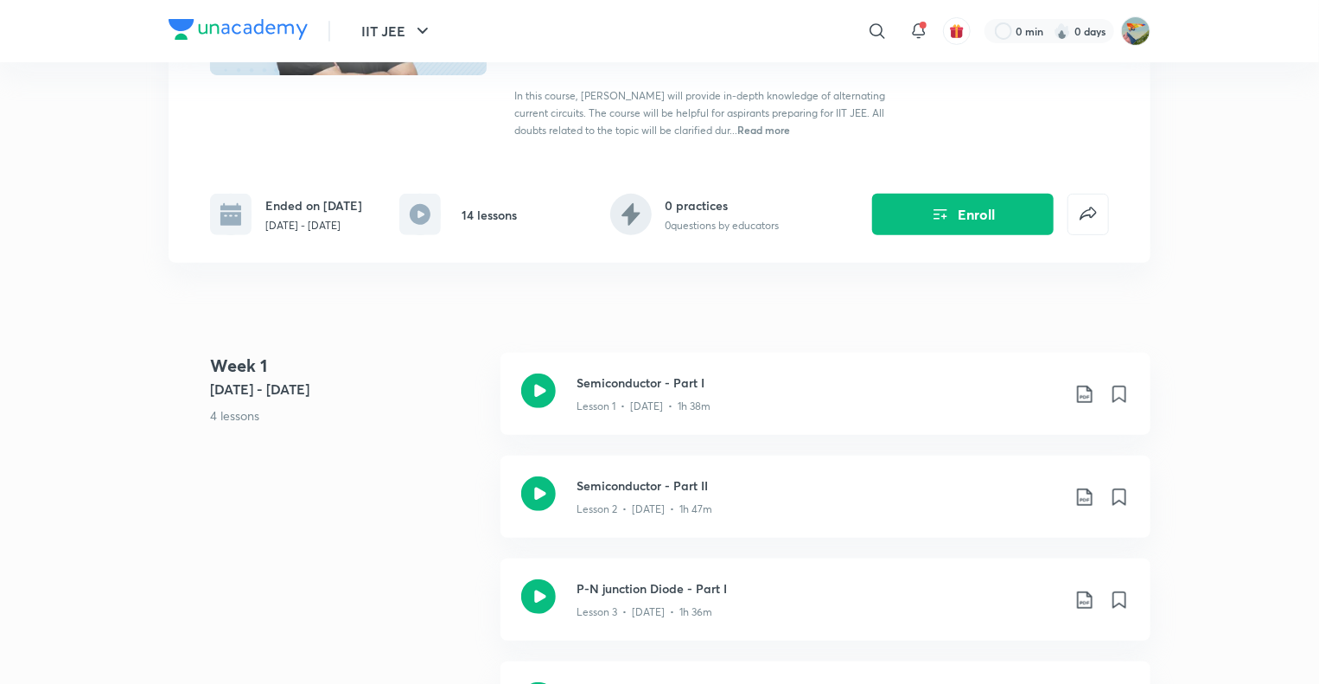
scroll to position [259, 0]
